Goal: Ask a question: Seek information or help from site administrators or community

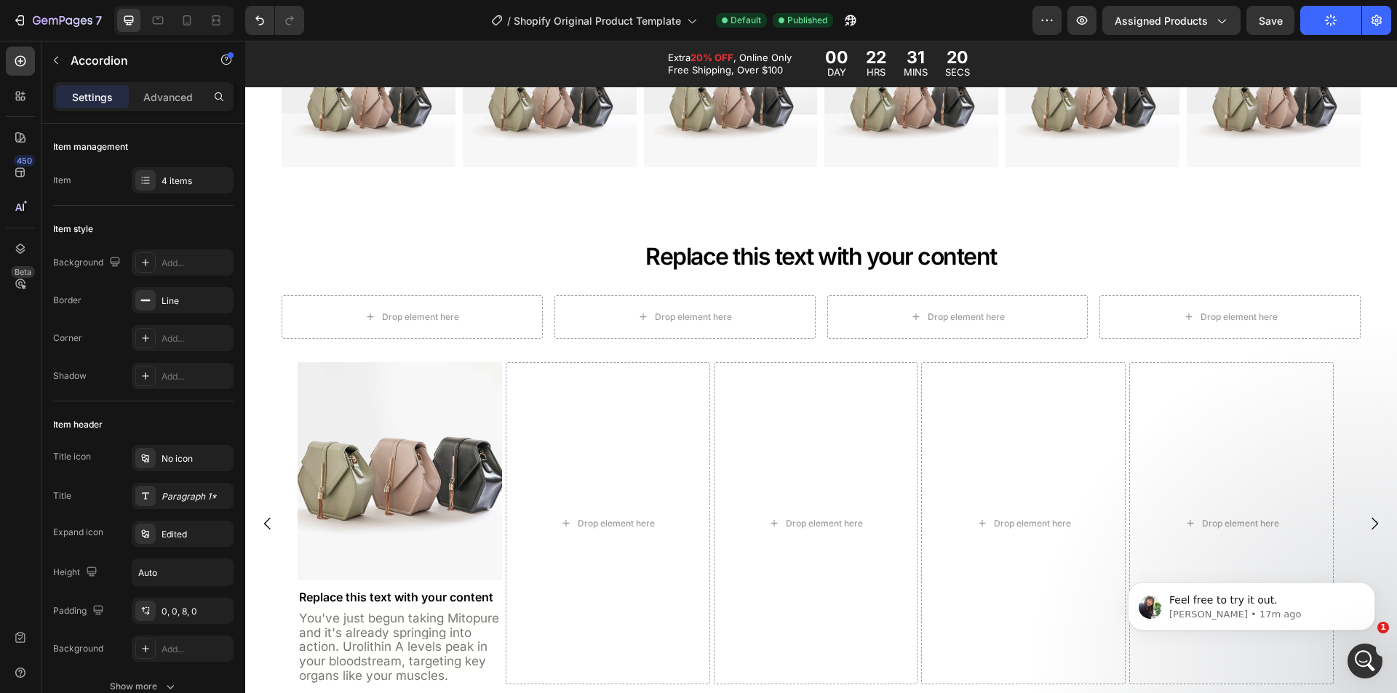
scroll to position [9382, 0]
click at [1247, 612] on p "[PERSON_NAME] • 17m ago" at bounding box center [1263, 614] width 188 height 13
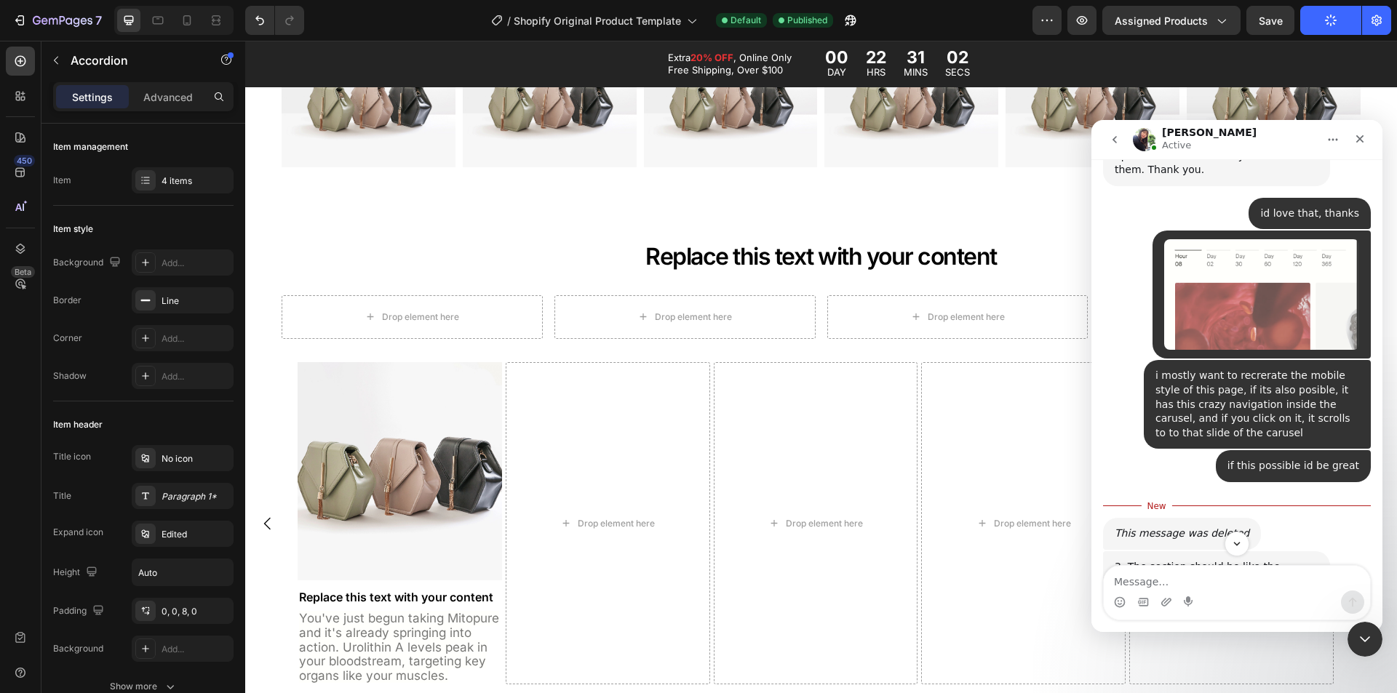
scroll to position [9127, 0]
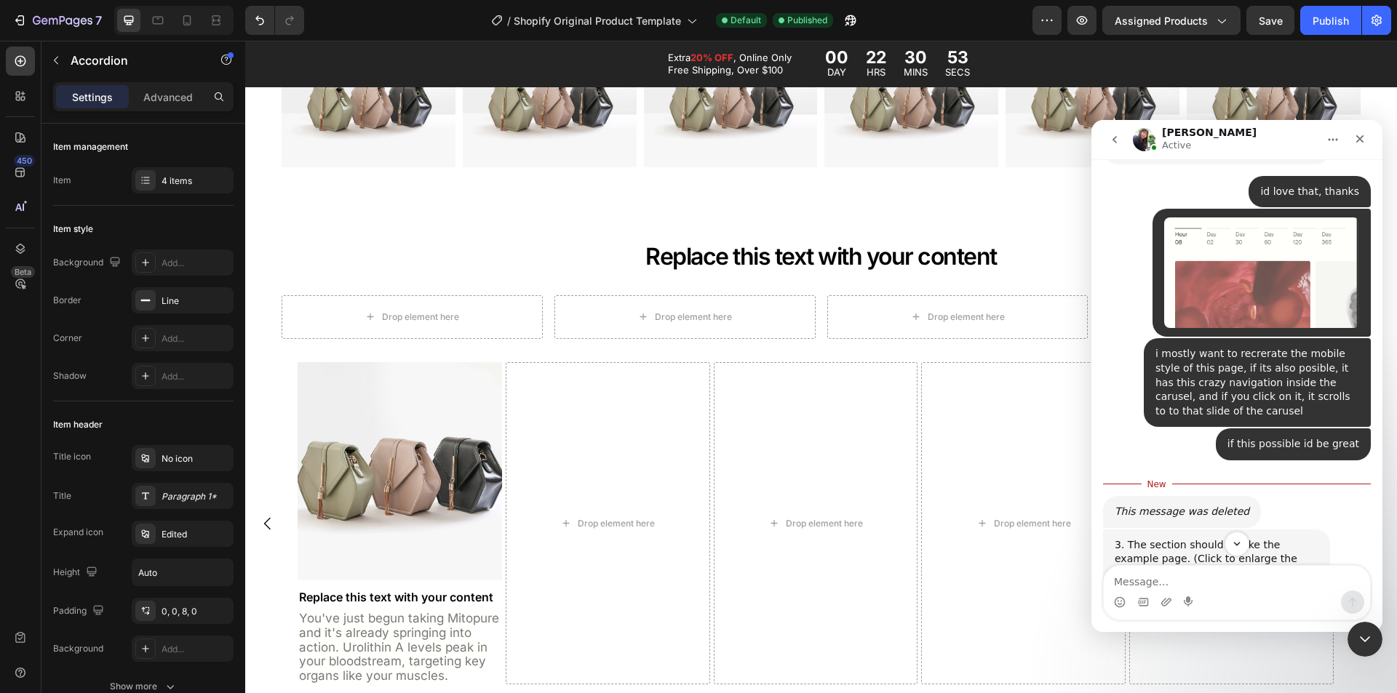
click at [1247, 660] on link "link" at bounding box center [1256, 666] width 18 height 12
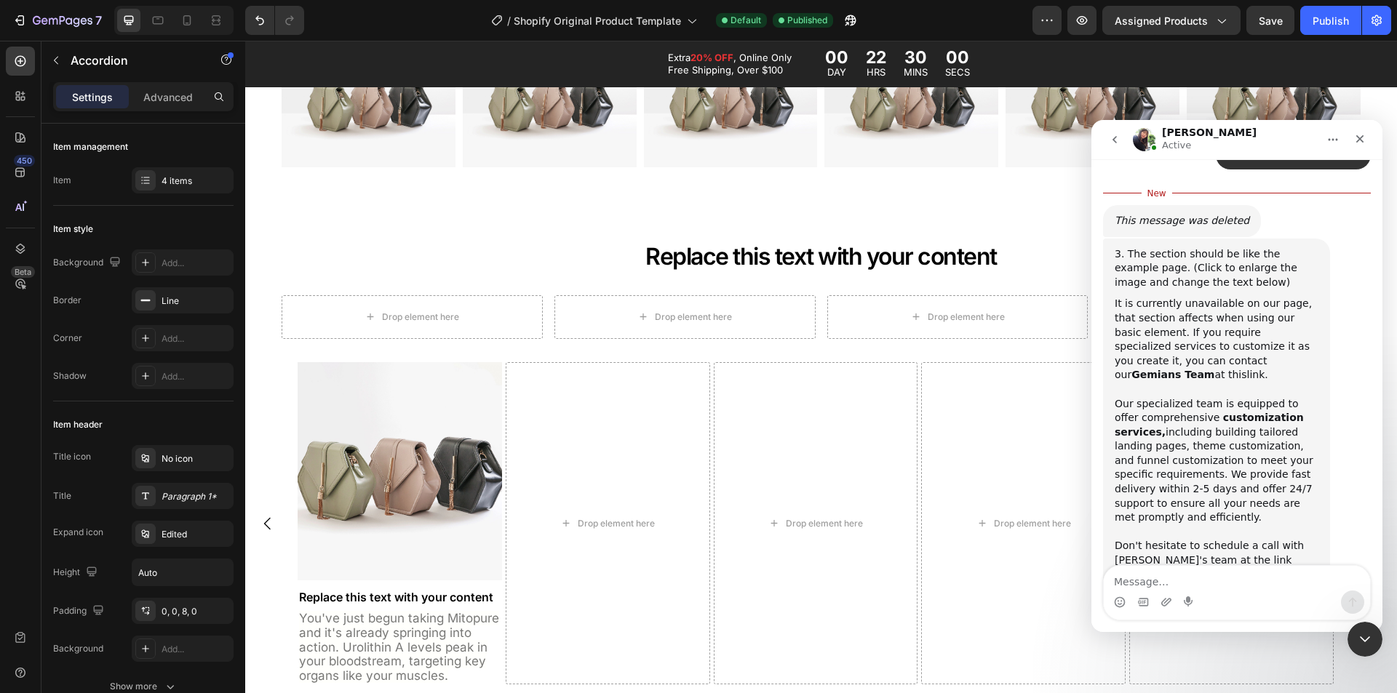
scroll to position [9420, 0]
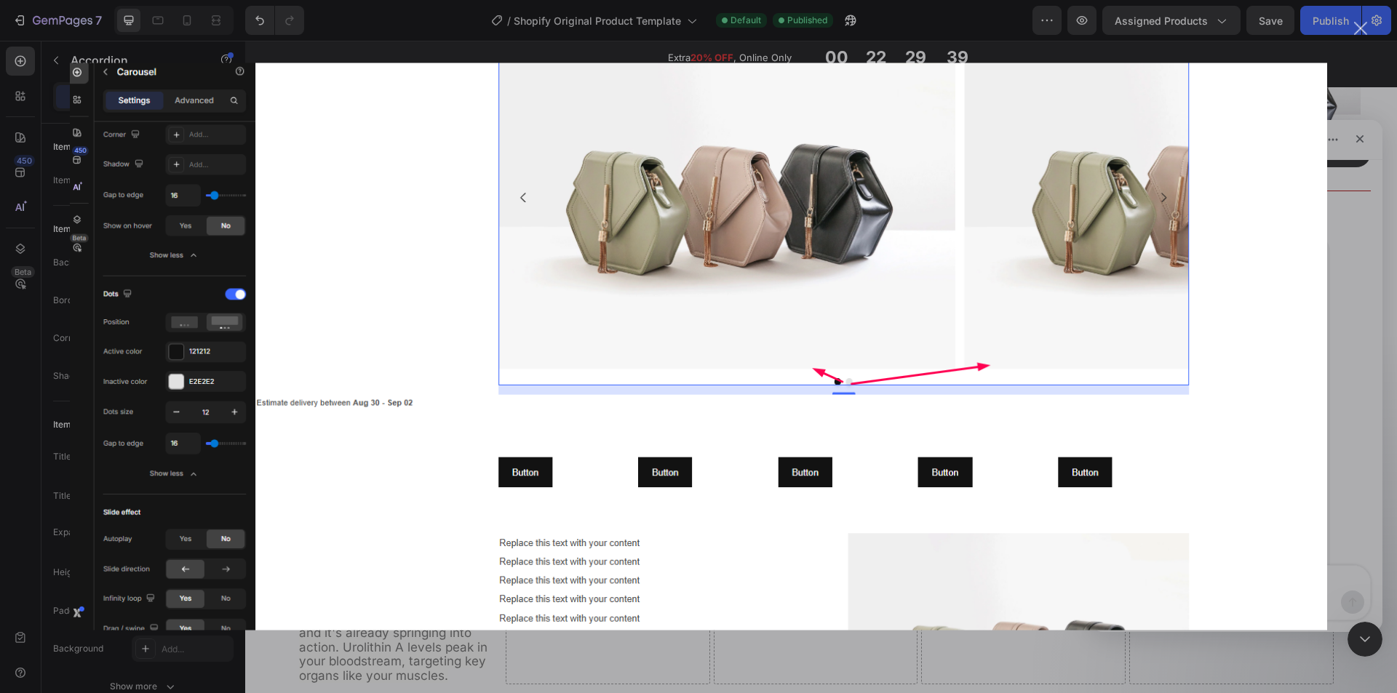
click at [1341, 306] on div "Intercom messenger" at bounding box center [698, 346] width 1397 height 693
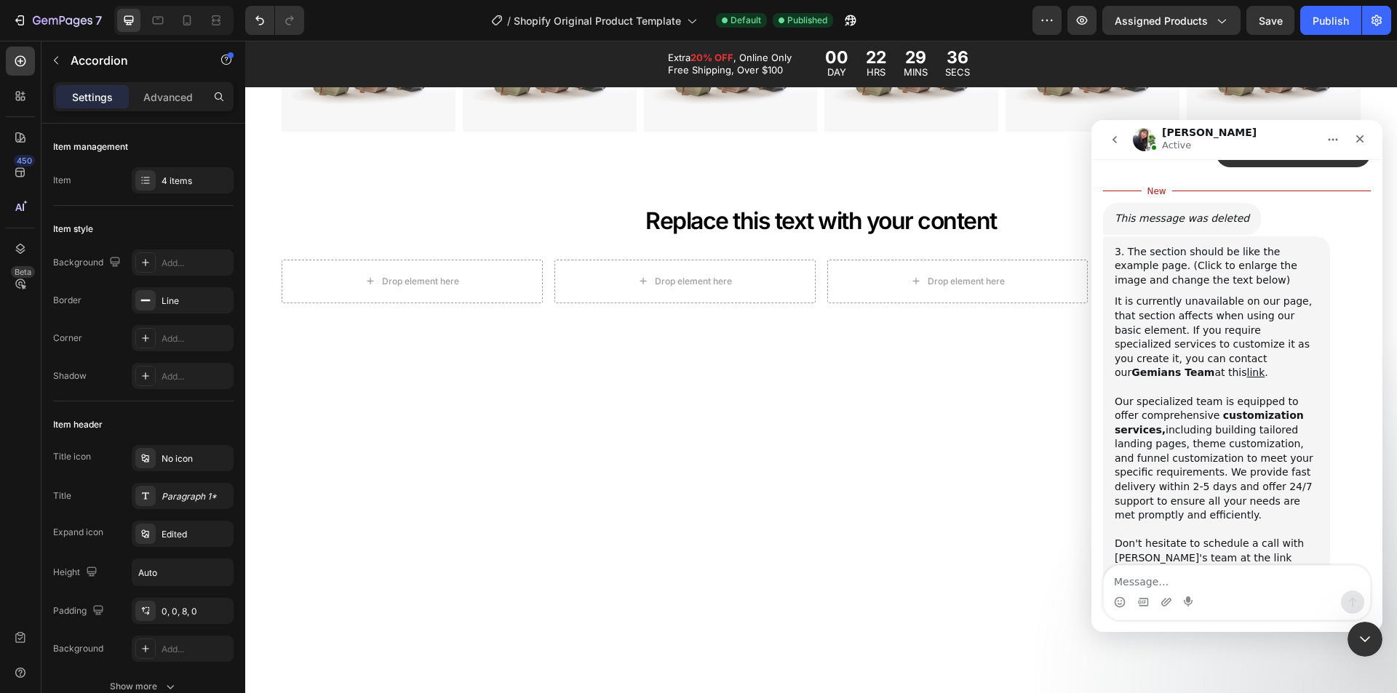
scroll to position [1237, 0]
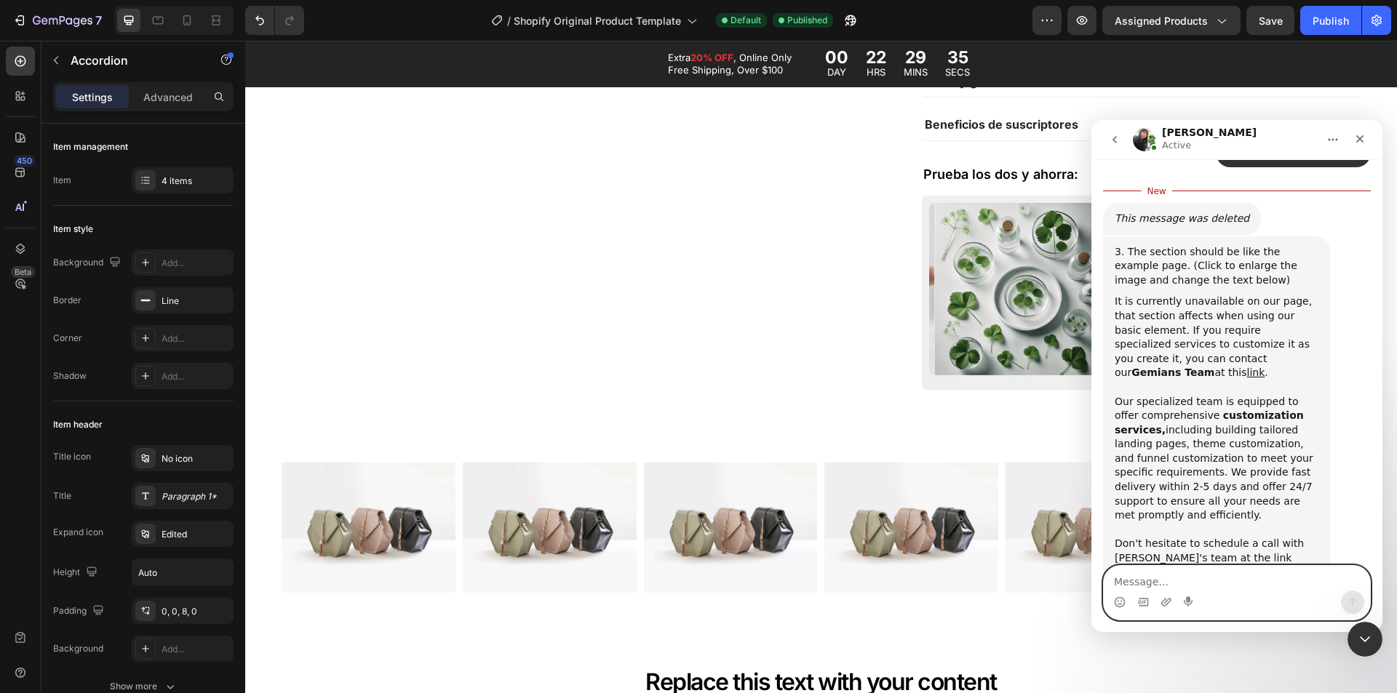
click at [1149, 579] on textarea "Message…" at bounding box center [1236, 578] width 266 height 25
type textarea "got it, thanks"
type textarea "}"
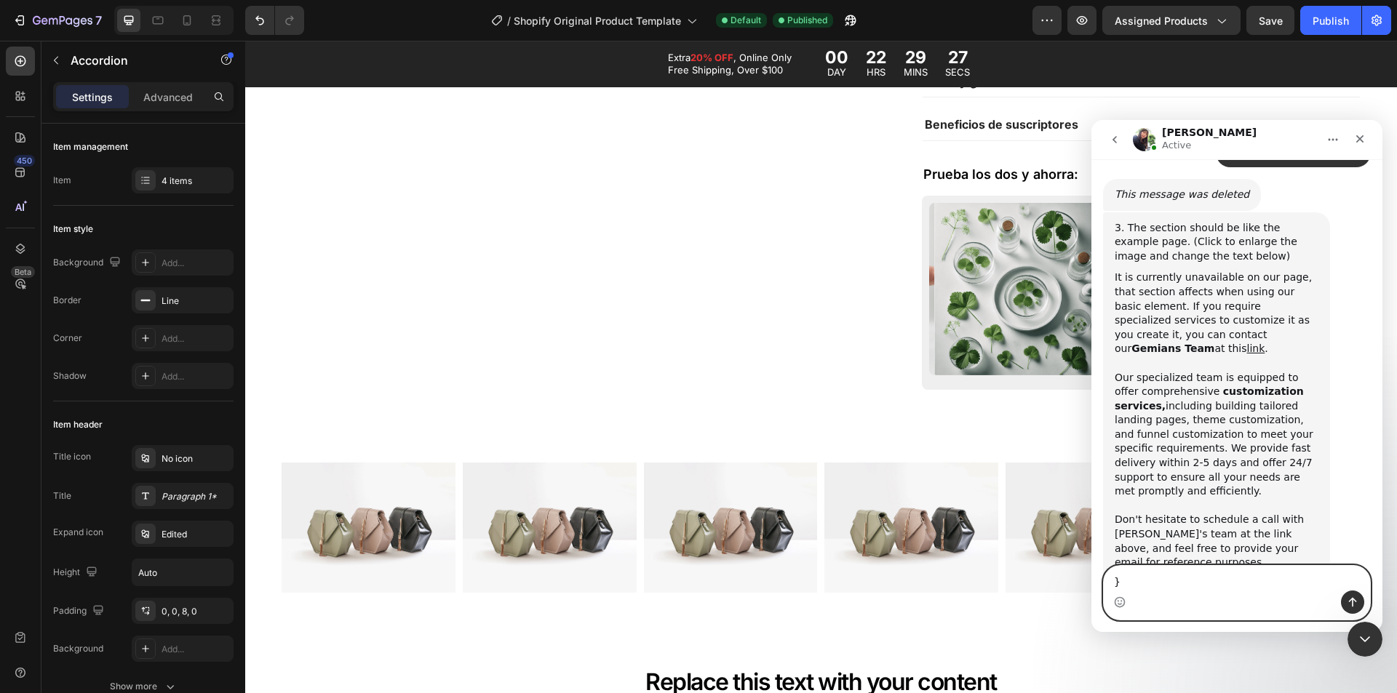
scroll to position [9439, 0]
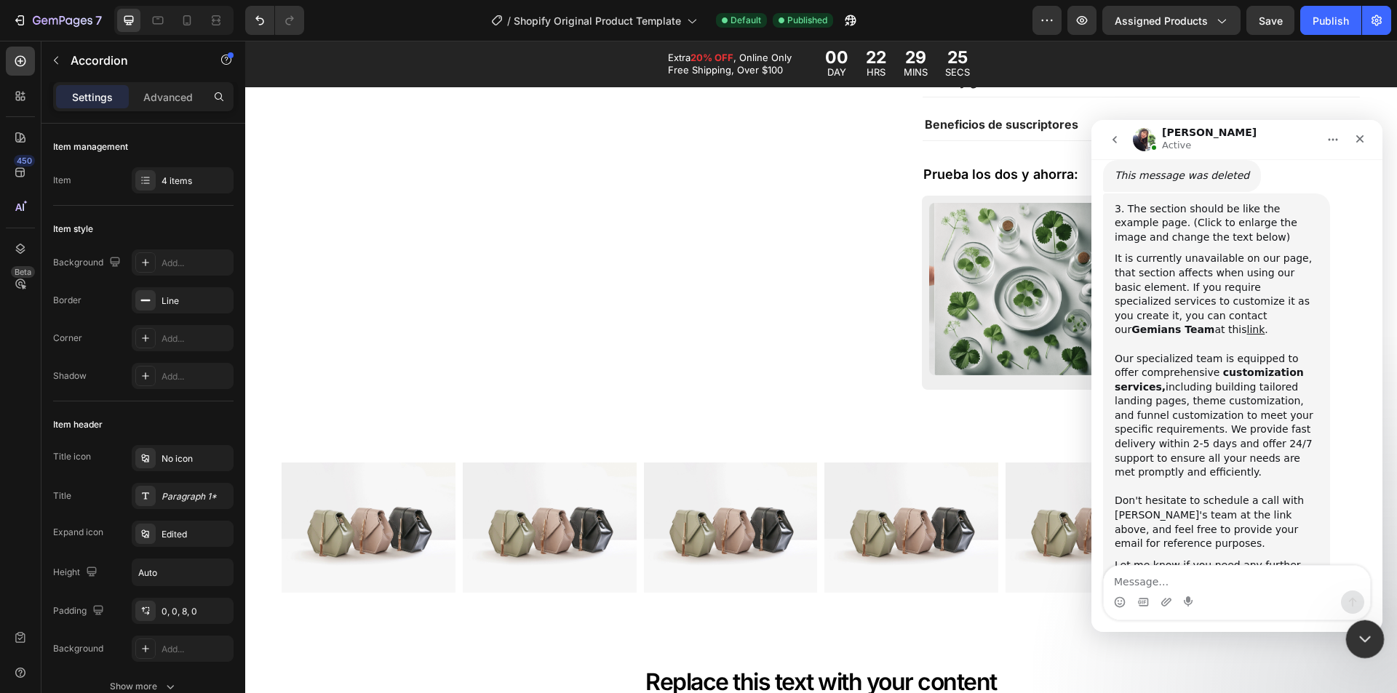
drag, startPoint x: 1362, startPoint y: 637, endPoint x: 2344, endPoint y: 1108, distance: 1088.9
click at [1363, 638] on icon "Close Intercom Messenger" at bounding box center [1362, 637] width 10 height 6
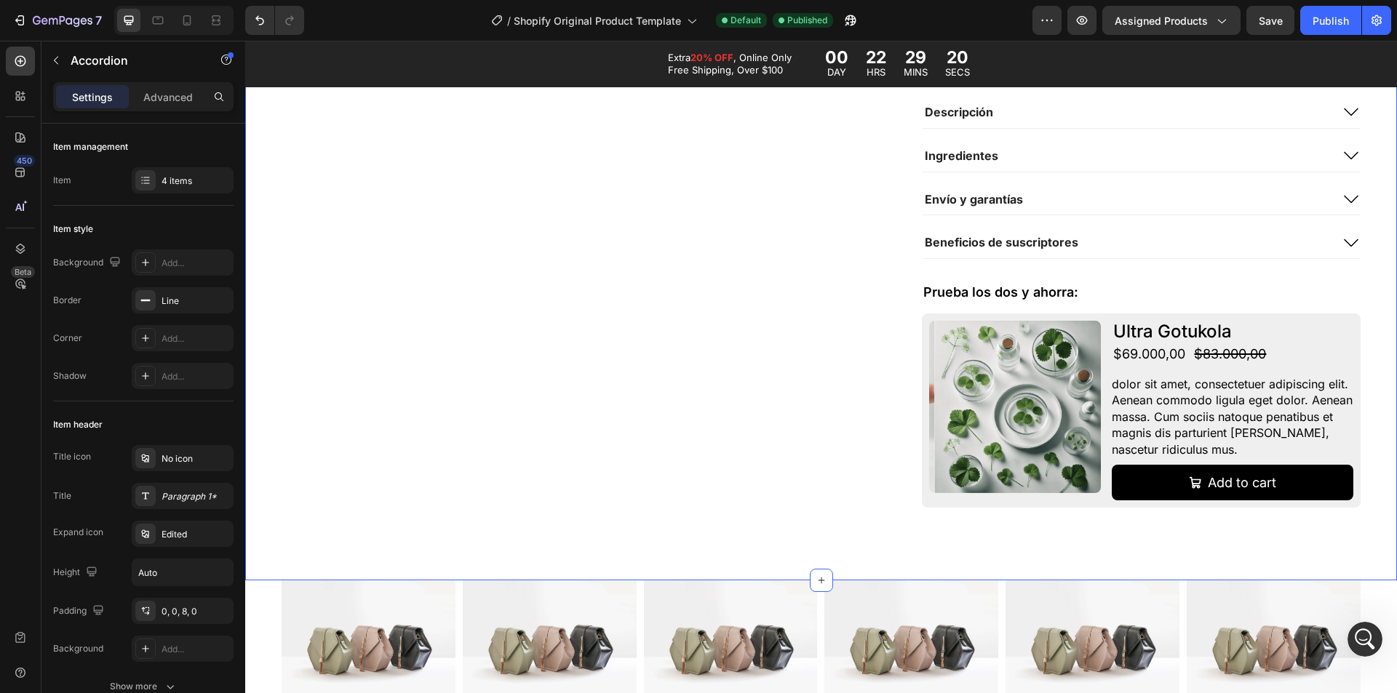
scroll to position [1164, 0]
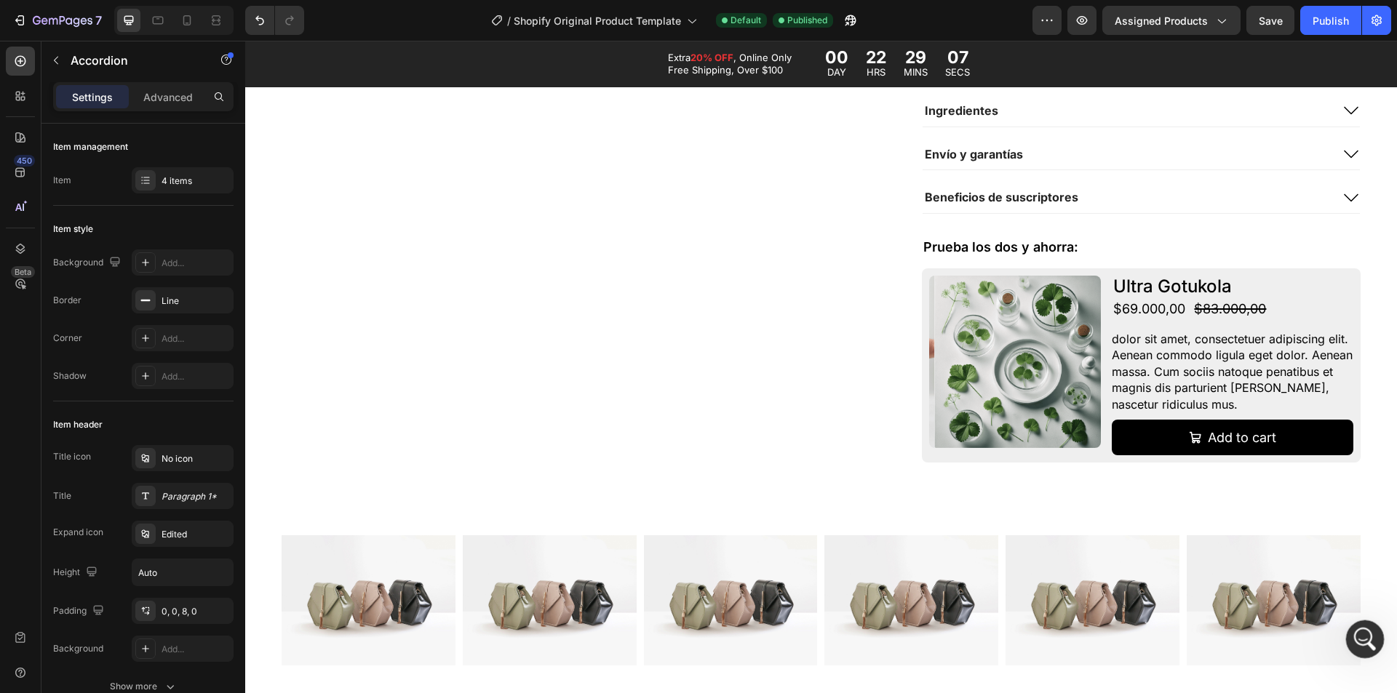
drag, startPoint x: 2725, startPoint y: 1272, endPoint x: 1365, endPoint y: 637, distance: 1500.5
click at [1365, 637] on icon "Open Intercom Messenger" at bounding box center [1363, 638] width 24 height 24
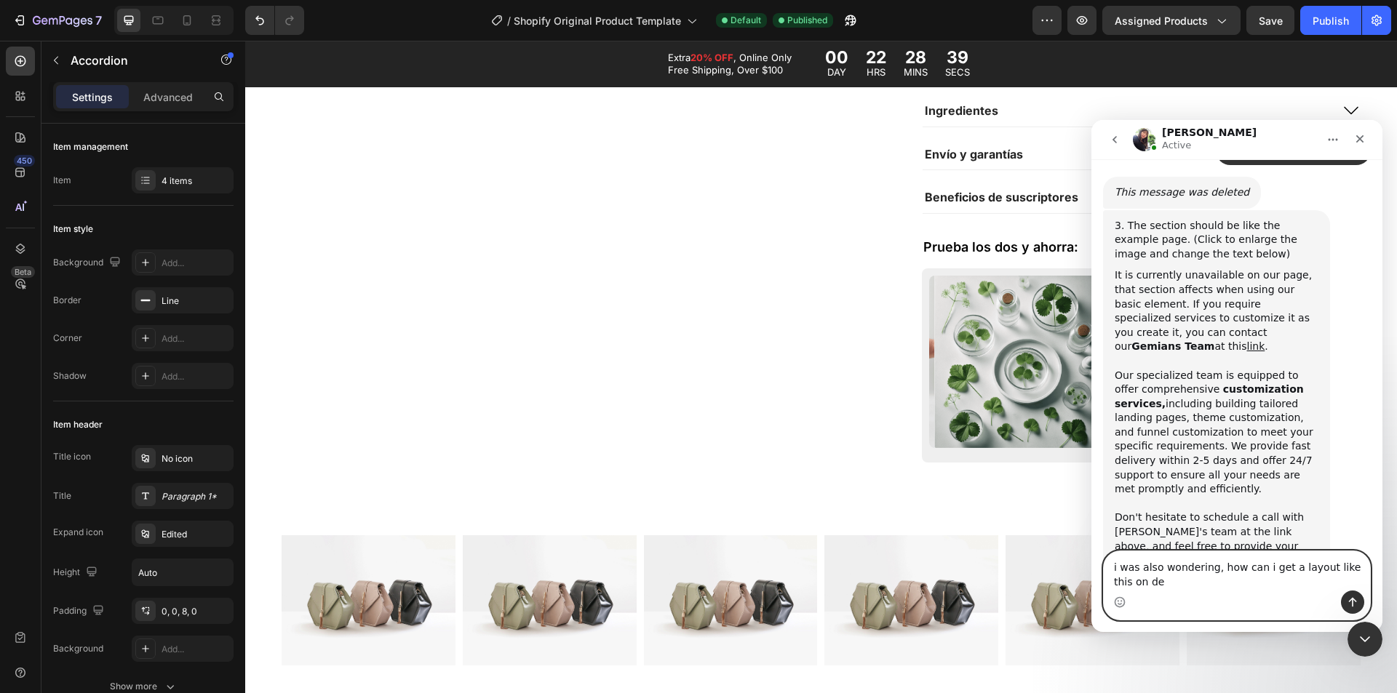
scroll to position [9439, 0]
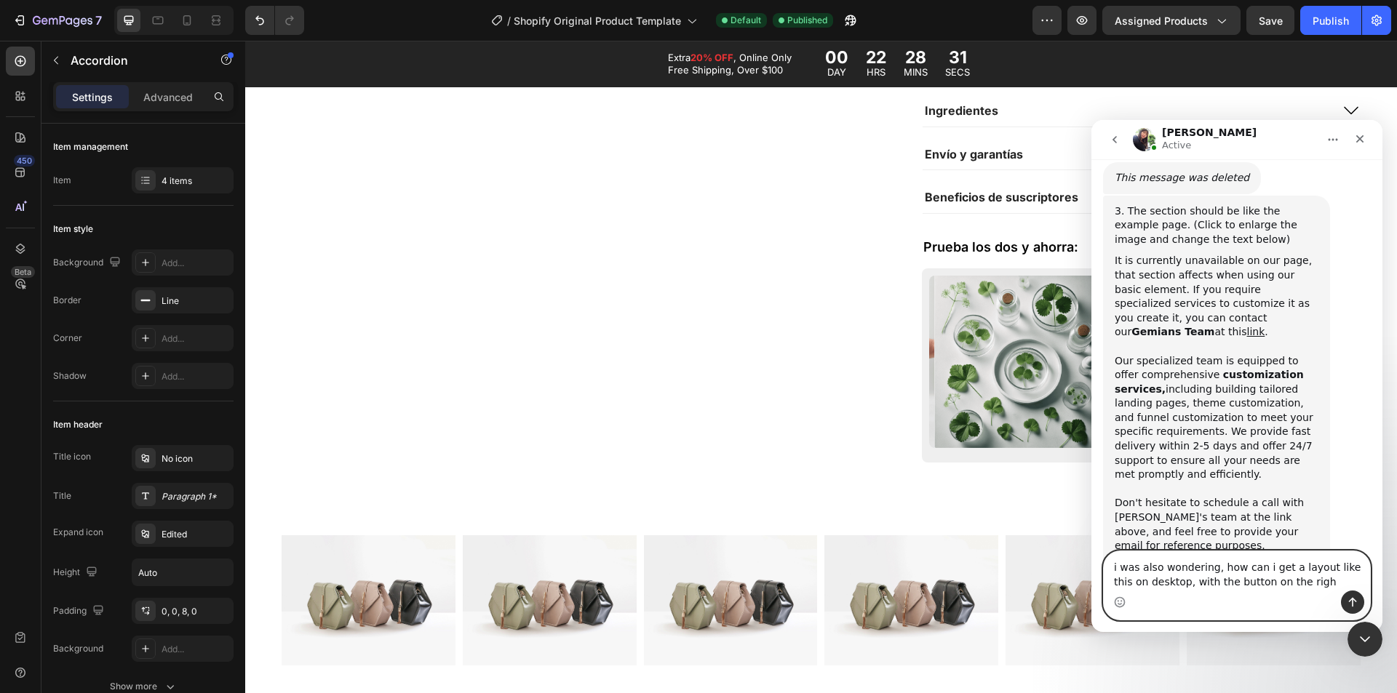
type textarea "i was also wondering, how can i get a layout like this on desktop, with the but…"
paste textarea "Message…"
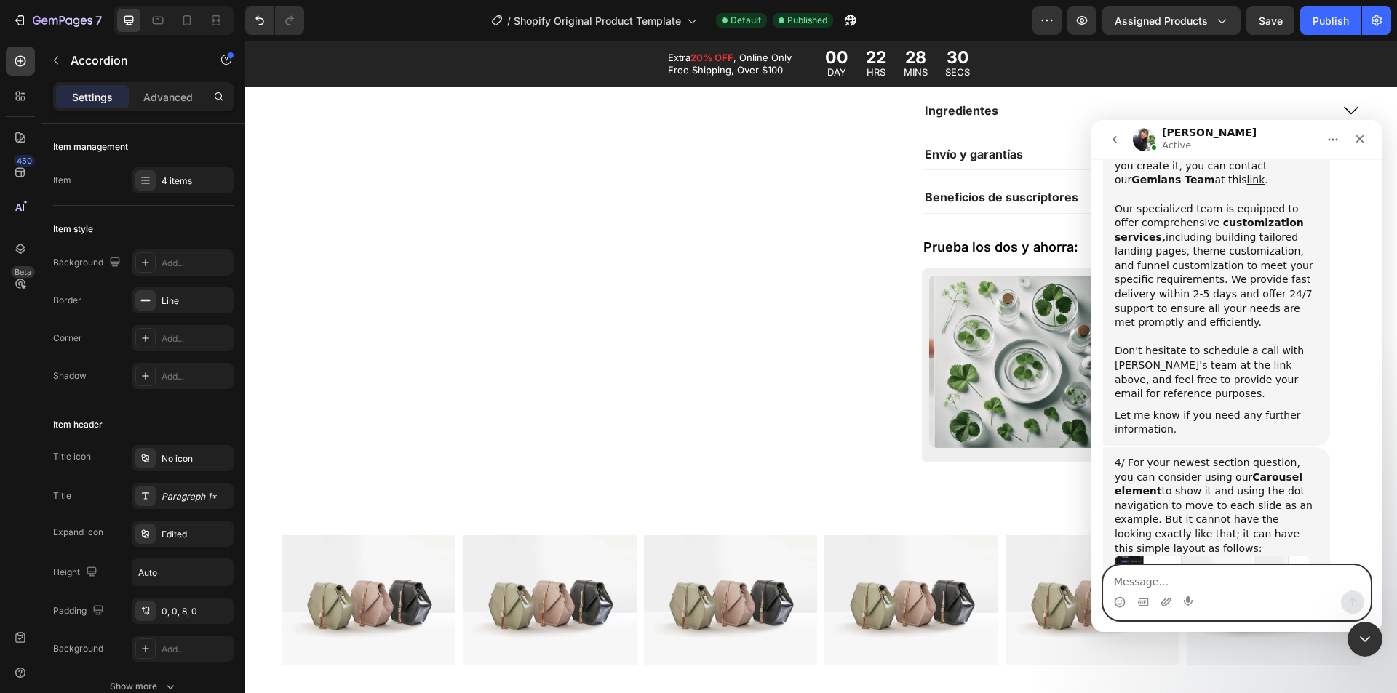
scroll to position [9593, 0]
paste textarea "b"
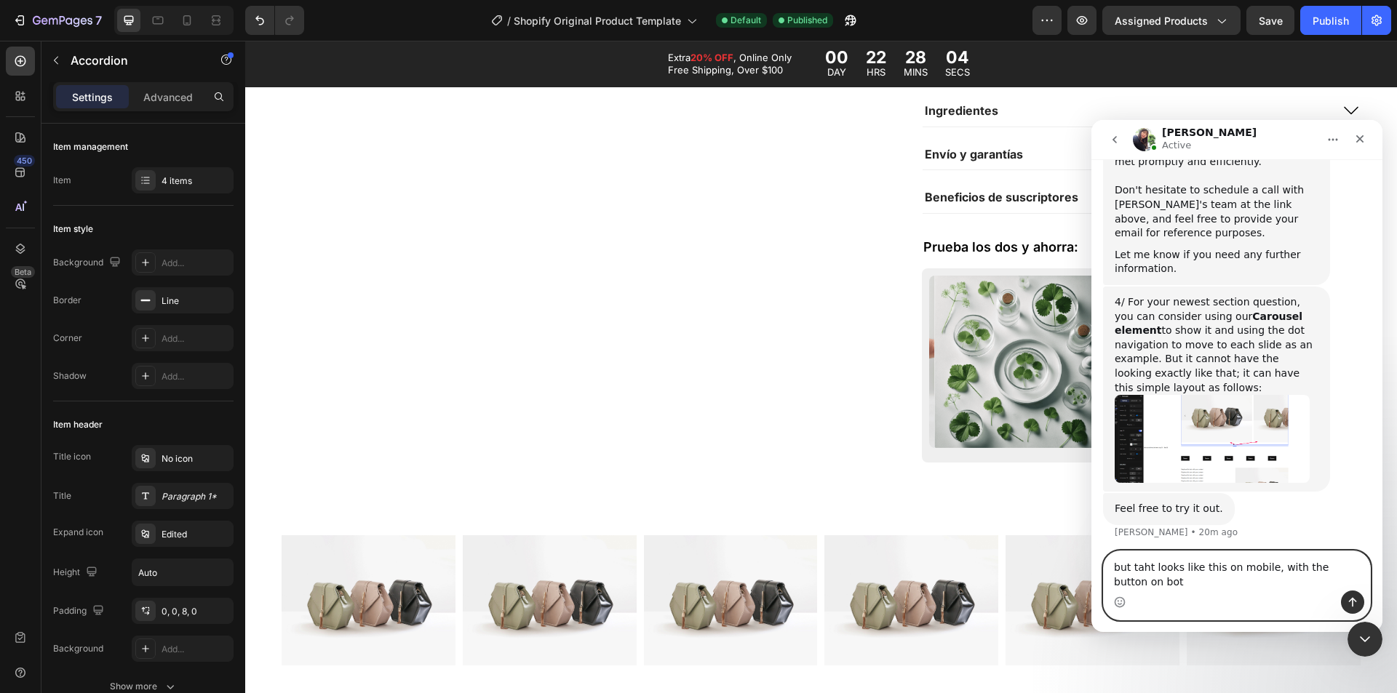
scroll to position [9767, 0]
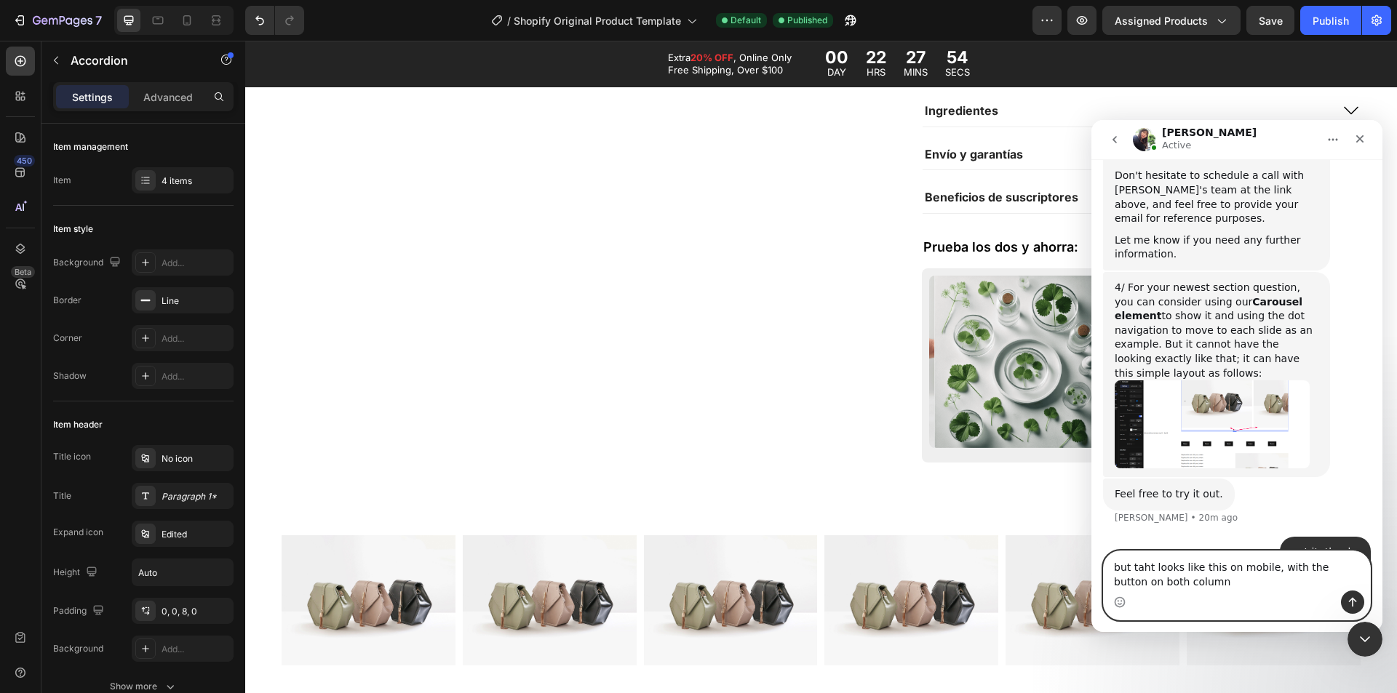
type textarea "but taht looks like this on mobile, with the button on both columns"
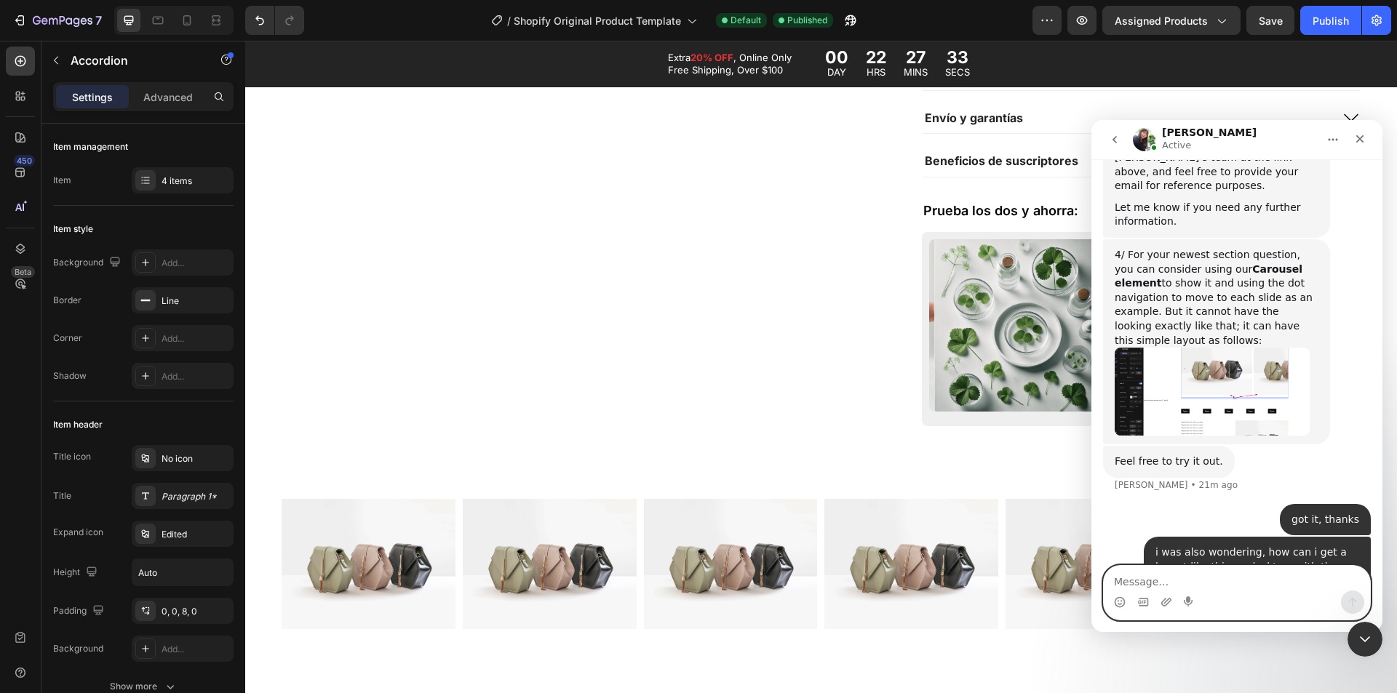
scroll to position [1237, 0]
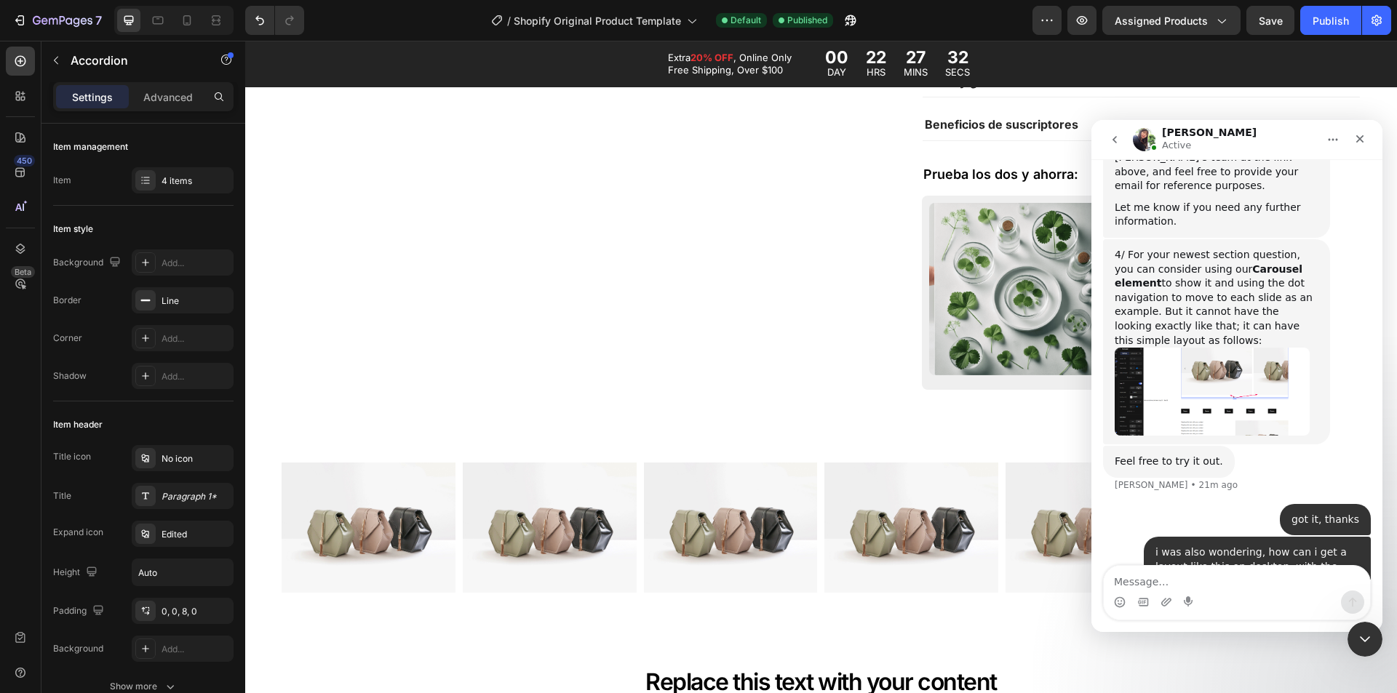
click at [1356, 125] on nav "[PERSON_NAME] Active" at bounding box center [1236, 139] width 291 height 39
click at [1365, 121] on nav "[PERSON_NAME] Active" at bounding box center [1236, 139] width 291 height 39
drag, startPoint x: 1363, startPoint y: 135, endPoint x: 2189, endPoint y: 249, distance: 833.3
click at [1363, 135] on icon "Close" at bounding box center [1360, 139] width 12 height 12
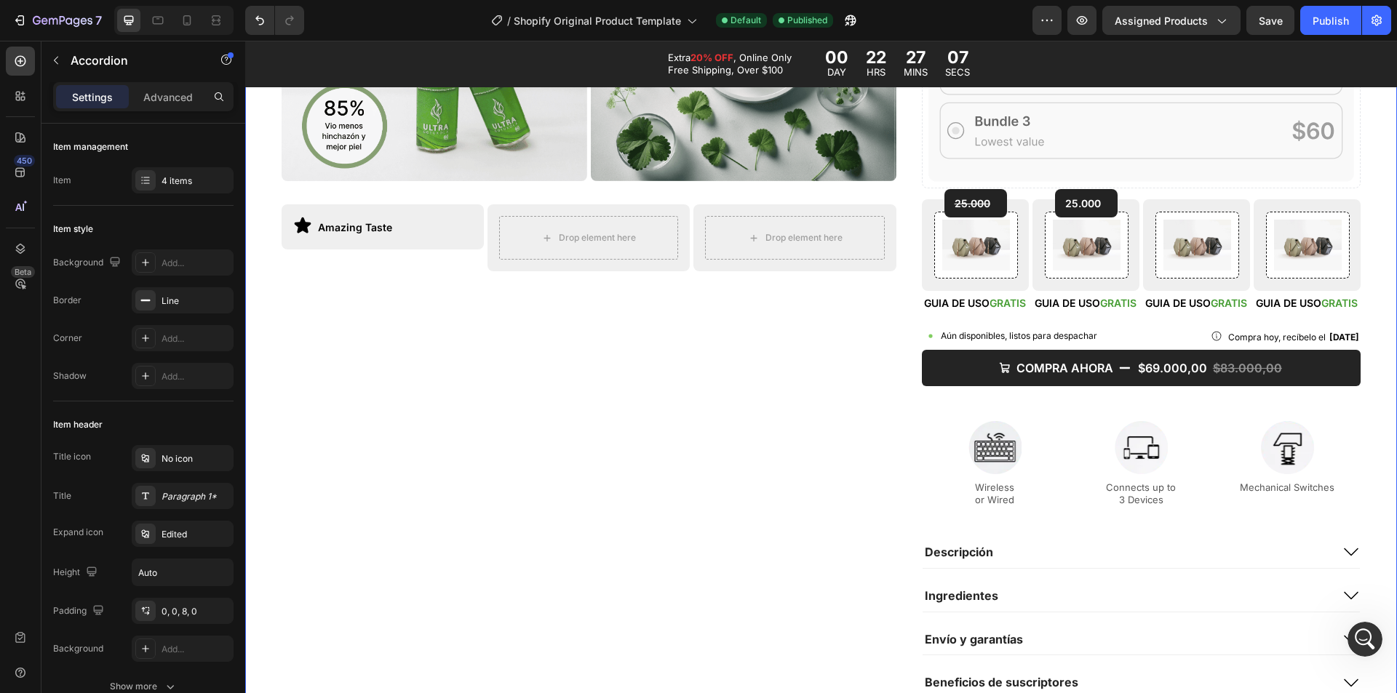
scroll to position [582, 0]
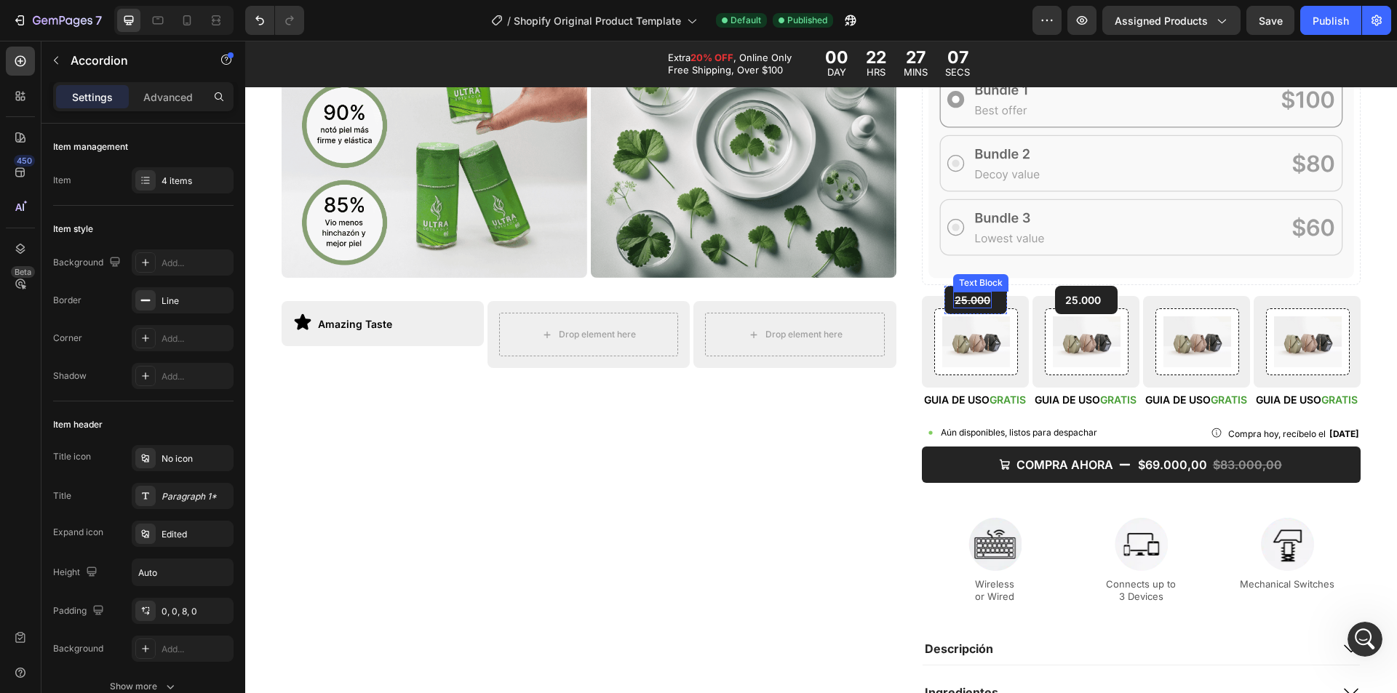
click at [959, 296] on s "25.000" at bounding box center [972, 300] width 36 height 12
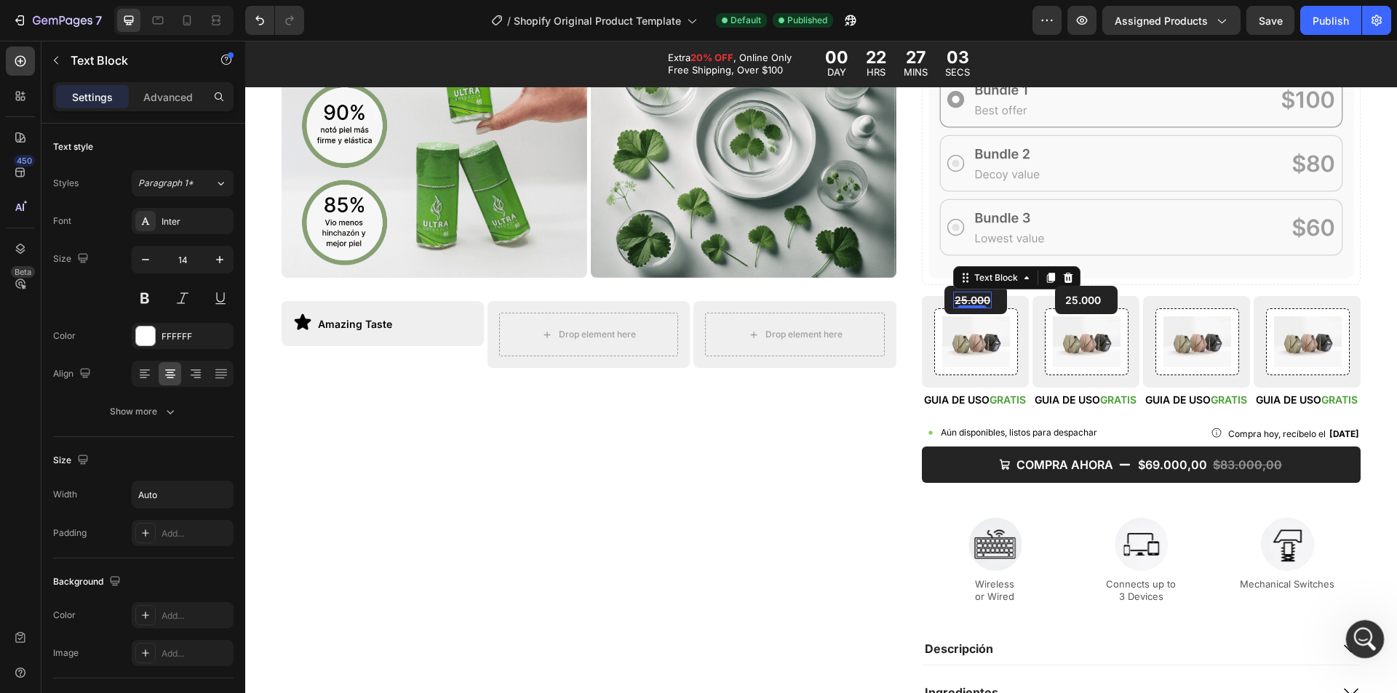
click at [1373, 641] on div "Open Intercom Messenger" at bounding box center [1362, 637] width 48 height 48
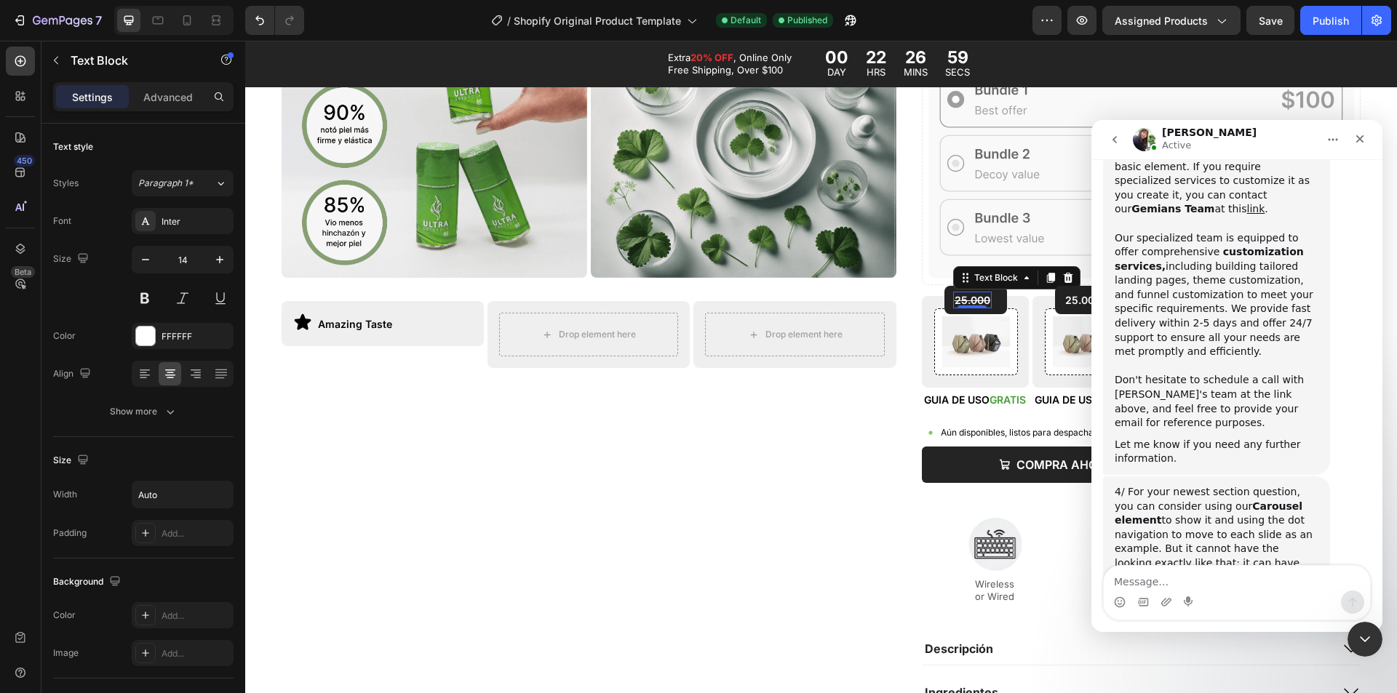
scroll to position [9799, 0]
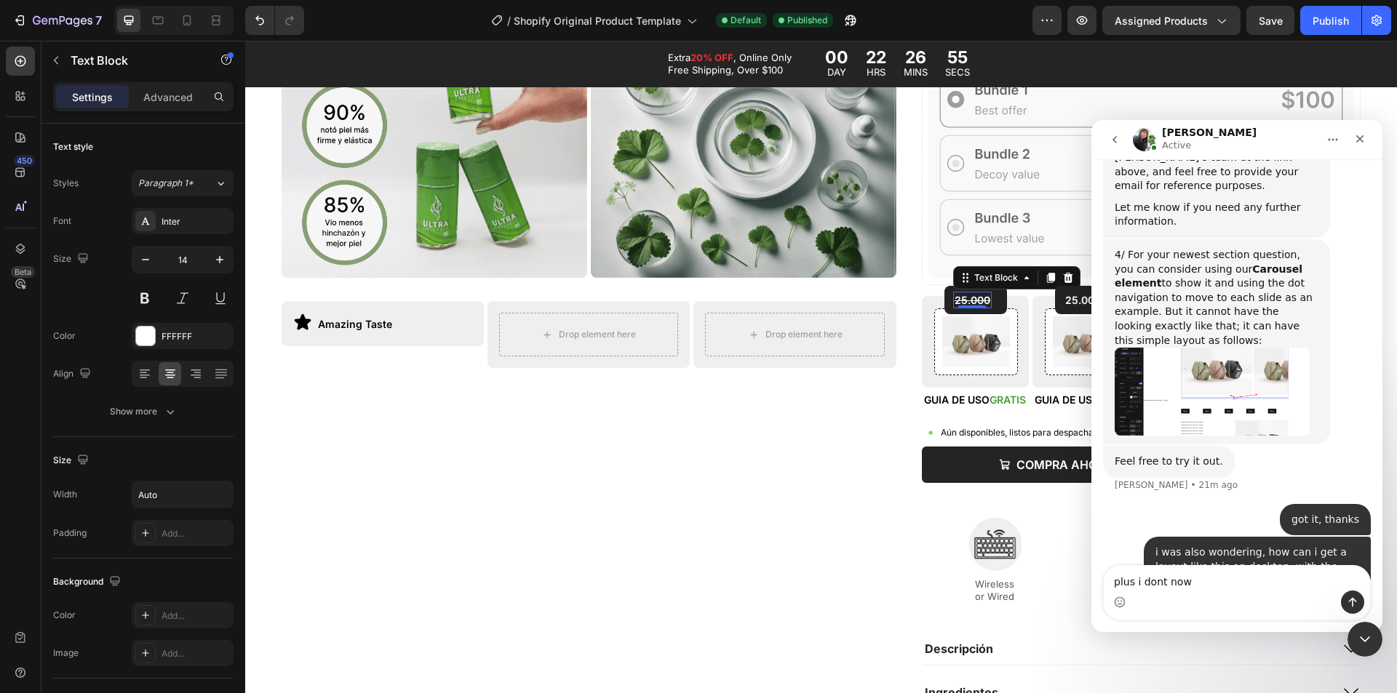
click at [1141, 583] on textarea "plus i dont now" at bounding box center [1236, 578] width 266 height 25
click at [1282, 580] on textarea "plus i also want to know dont now" at bounding box center [1236, 578] width 266 height 25
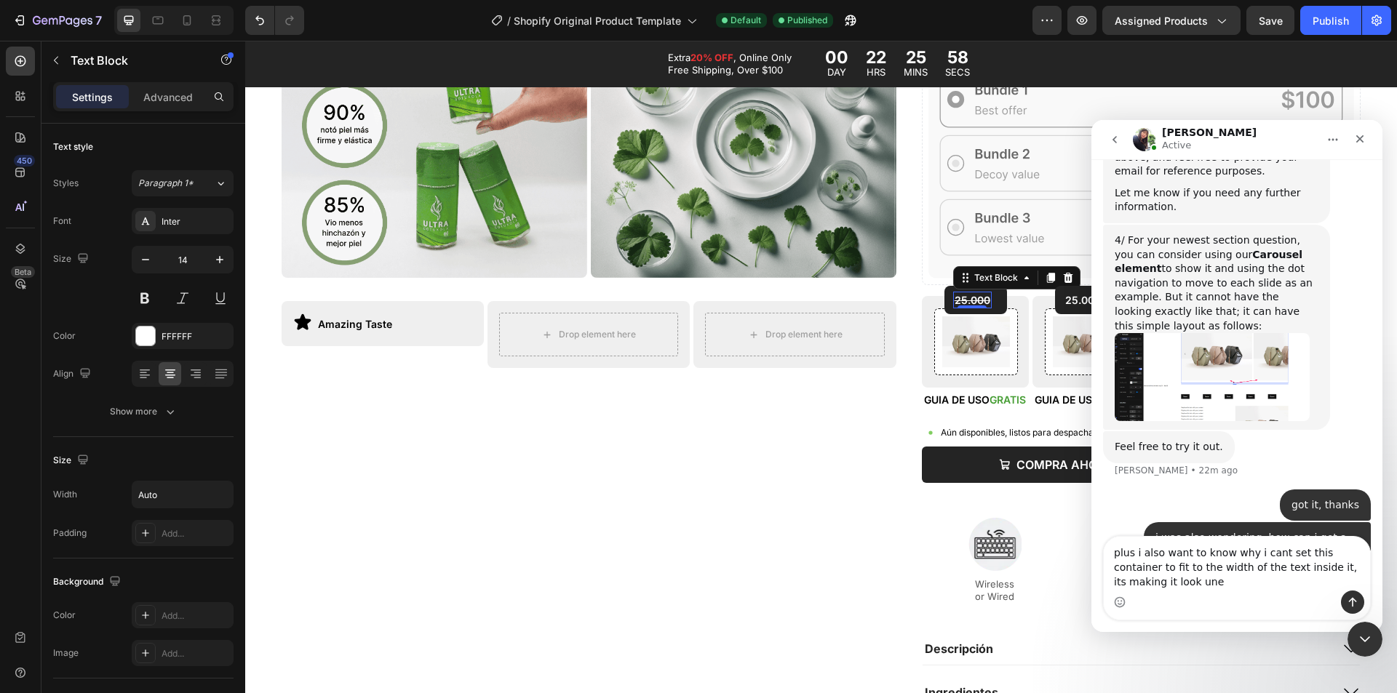
scroll to position [9828, 0]
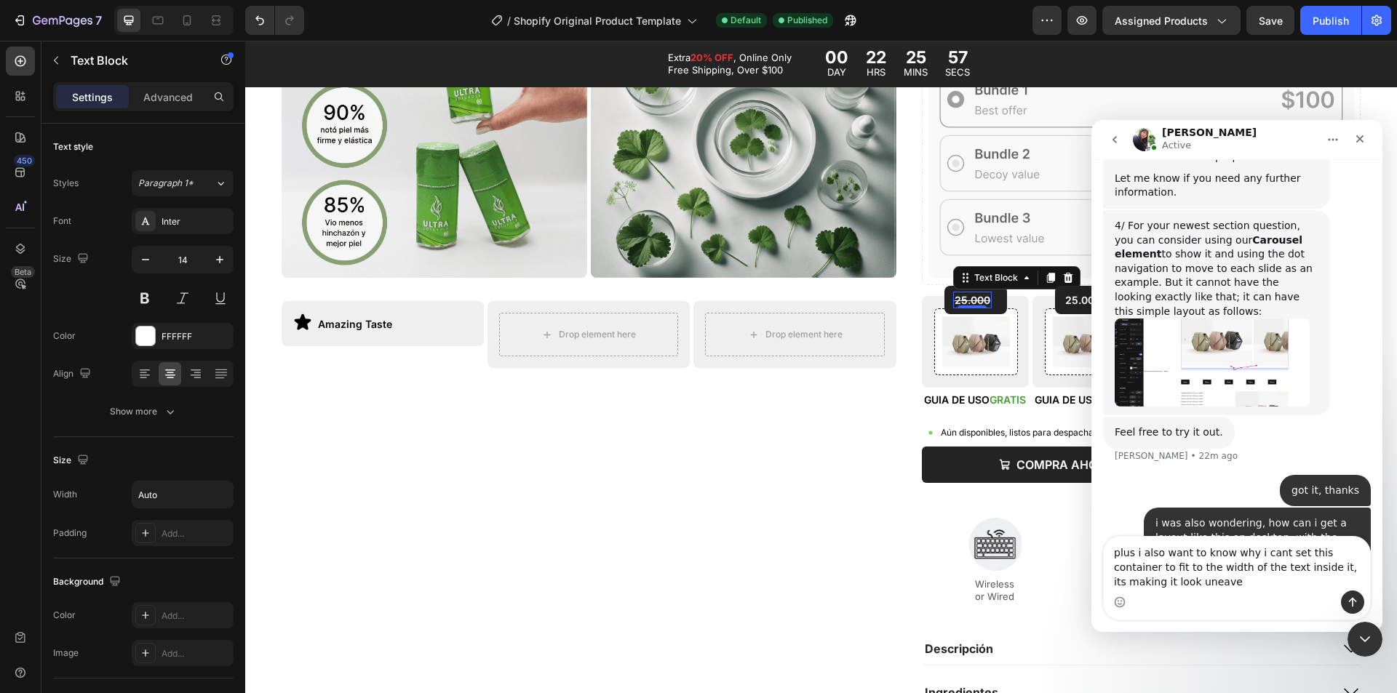
type textarea "plus i also want to know why i cant set this container to fit to the width of t…"
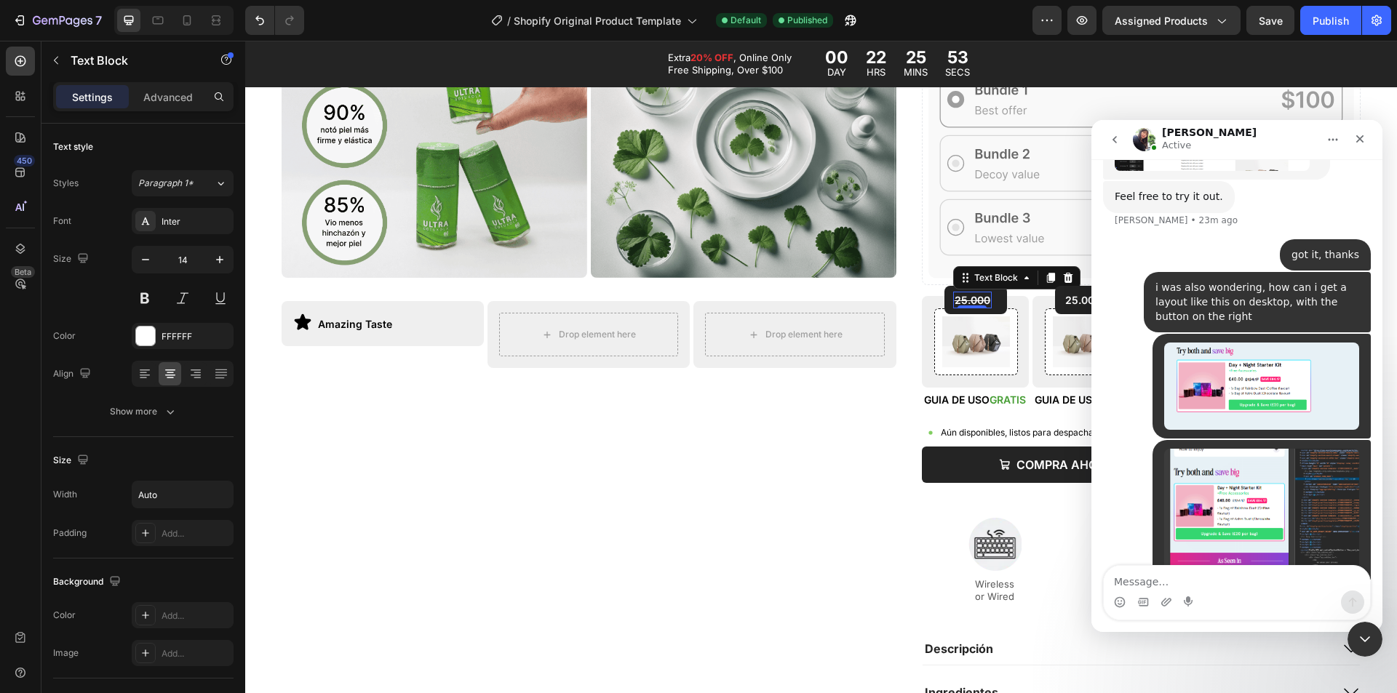
scroll to position [10050, 0]
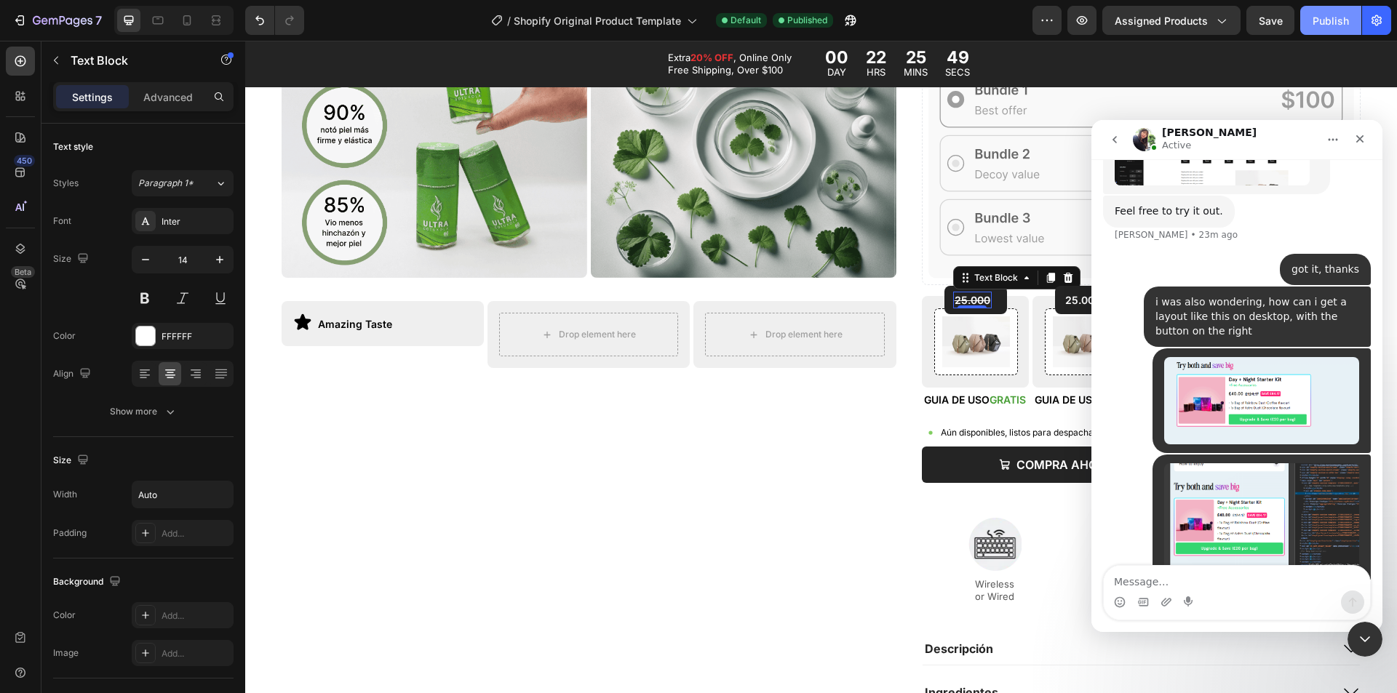
click at [1329, 14] on div "Publish" at bounding box center [1330, 20] width 36 height 15
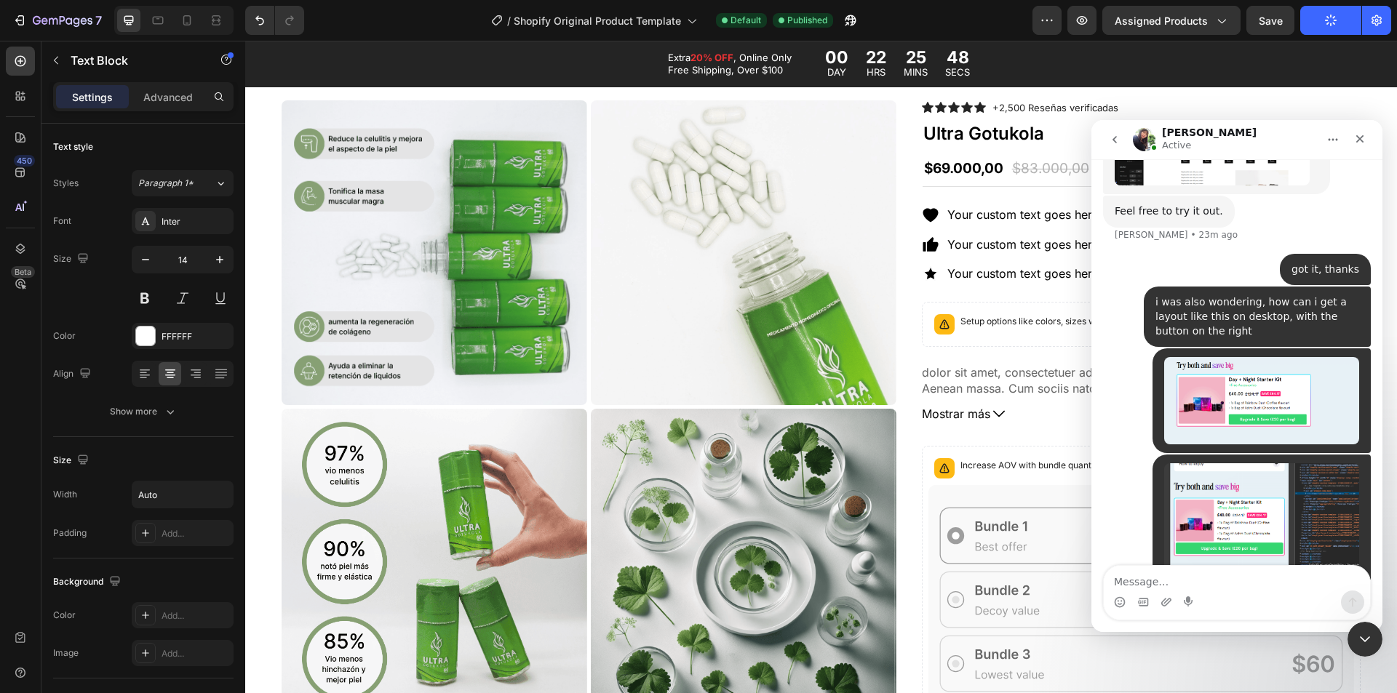
scroll to position [0, 0]
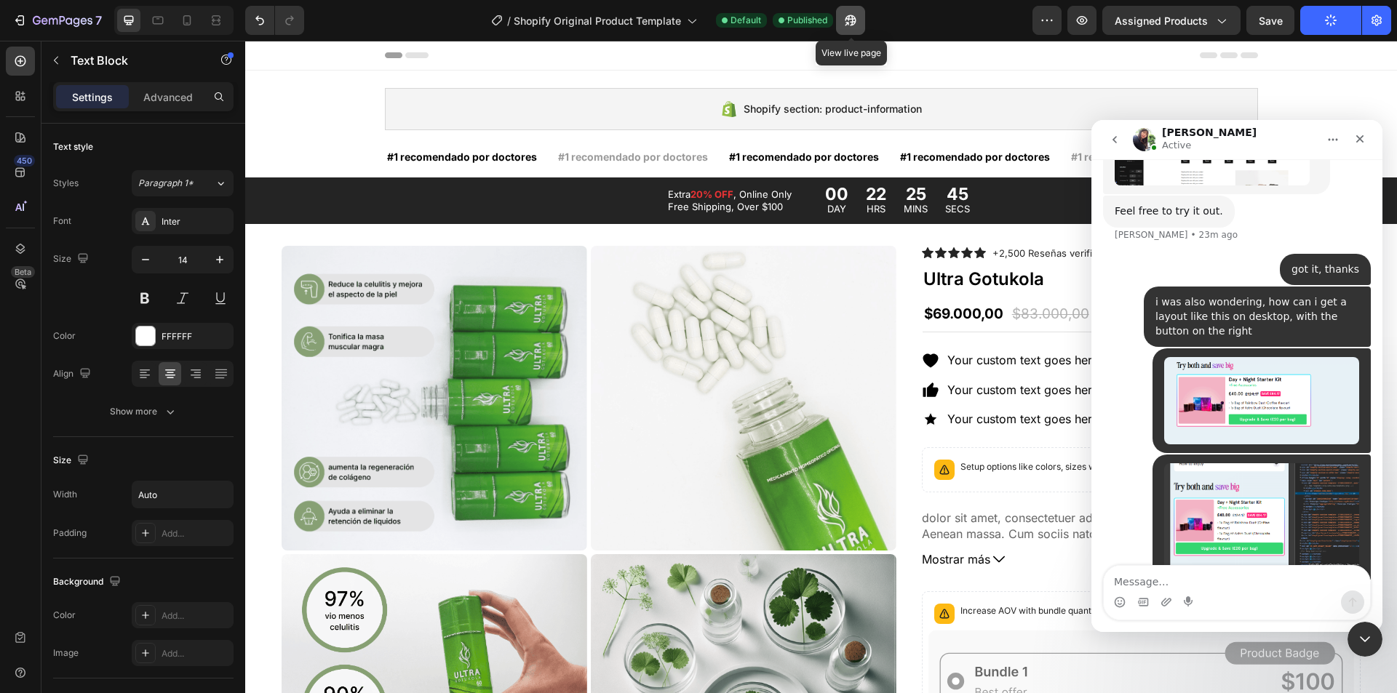
click at [848, 23] on icon "button" at bounding box center [847, 24] width 4 height 4
